Goal: Find contact information

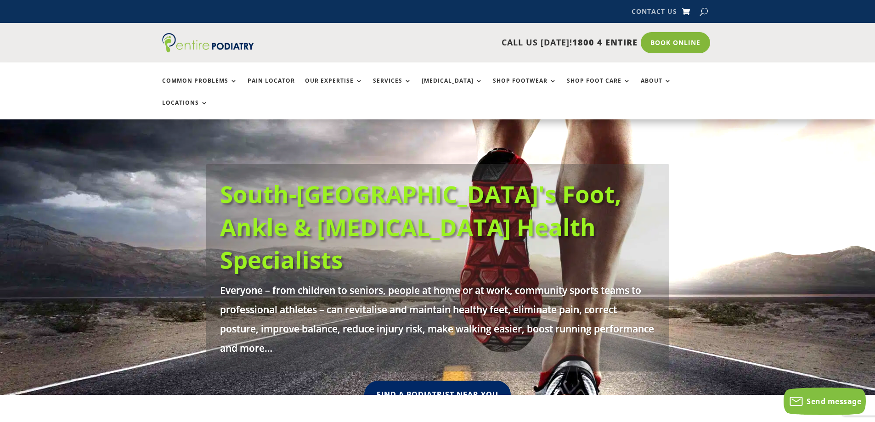
click at [652, 11] on link "Contact Us" at bounding box center [654, 13] width 45 height 10
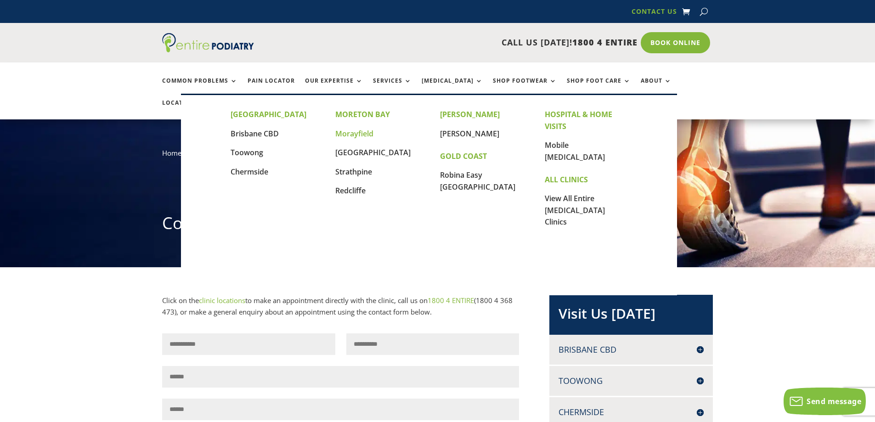
click at [341, 135] on link "Morayfield" at bounding box center [354, 134] width 38 height 10
